Goal: Find specific page/section: Find specific page/section

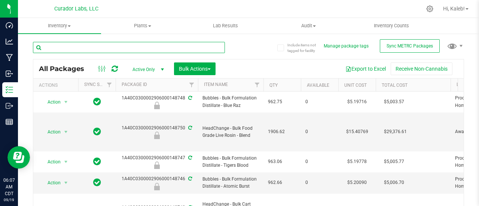
click at [81, 48] on input "text" at bounding box center [129, 47] width 192 height 11
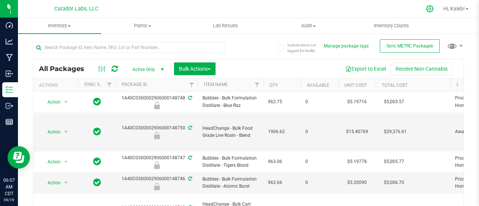
click at [429, 7] on icon at bounding box center [430, 9] width 8 height 8
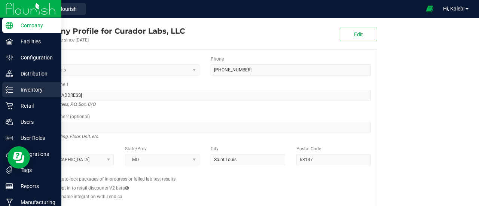
click at [1, 90] on link "Inventory" at bounding box center [30, 90] width 61 height 16
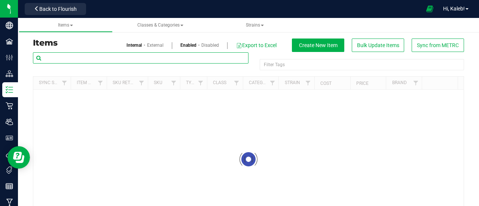
click at [77, 59] on input "text" at bounding box center [141, 57] width 216 height 11
paste input "HeadChange - Bulk Live Rosin - Purple Pie"
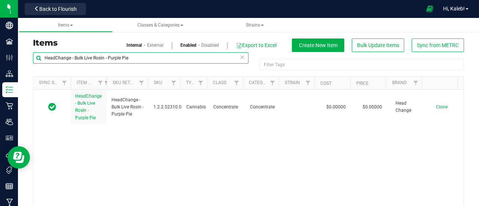
click at [59, 58] on input "HeadChange - Bulk Live Rosin - Purple Pie" at bounding box center [141, 57] width 216 height 11
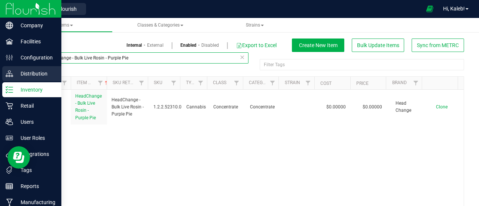
drag, startPoint x: 86, startPoint y: 77, endPoint x: 3, endPoint y: 72, distance: 83.2
click at [3, 72] on div "Company Facilities Configuration Distribution Inventory Retail Users User Roles…" at bounding box center [239, 103] width 479 height 206
paste input "Water Hash"
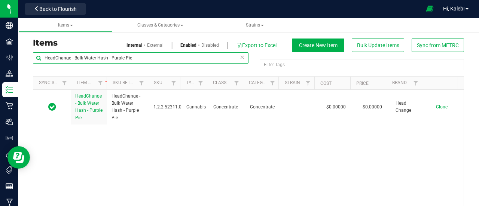
drag, startPoint x: 106, startPoint y: 59, endPoint x: 41, endPoint y: 56, distance: 64.8
click at [41, 56] on input "HeadChange - Bulk Water Hash - Purple Pie" at bounding box center [141, 57] width 216 height 11
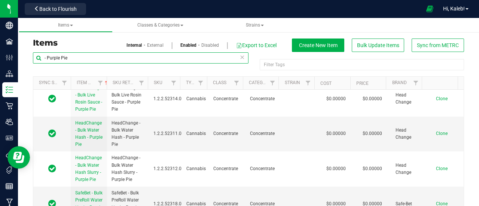
scroll to position [39, 0]
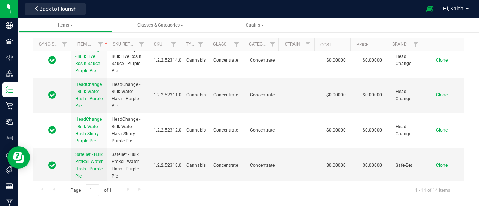
type input "- Purple Pie"
